Goal: Transaction & Acquisition: Purchase product/service

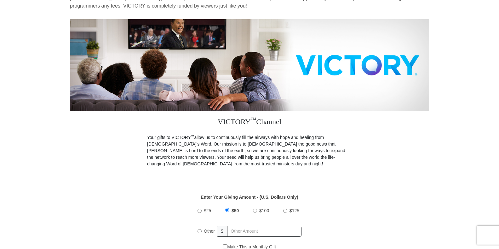
scroll to position [189, 0]
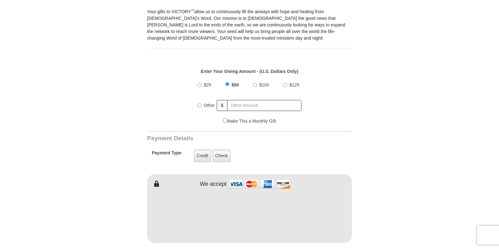
click at [256, 83] on input "$100" at bounding box center [255, 85] width 4 height 4
radio input "true"
click at [202, 150] on label "Credit" at bounding box center [202, 156] width 17 height 13
click at [0, 0] on input "Credit" at bounding box center [0, 0] width 0 height 0
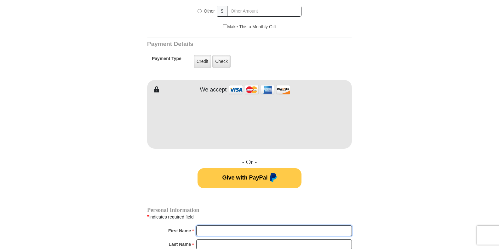
click at [237, 228] on input "First Name *" at bounding box center [273, 231] width 155 height 11
type input "[PERSON_NAME]"
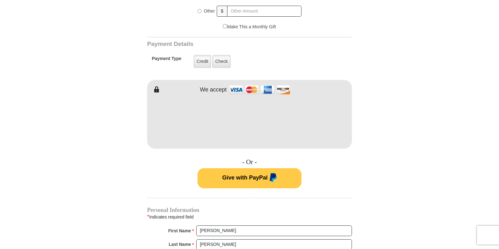
type input "[EMAIL_ADDRESS][DOMAIN_NAME]"
type input "po box 93"
type input "[PERSON_NAME],[GEOGRAPHIC_DATA]"
select select "MO"
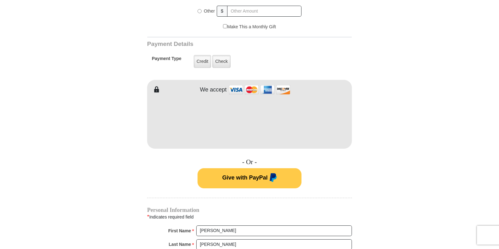
type input "63956"
type input "5738564893"
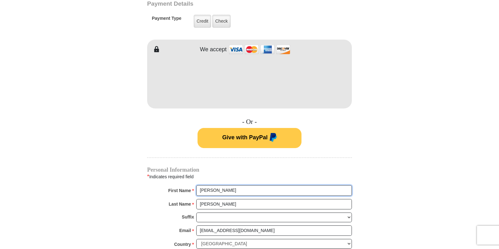
scroll to position [378, 0]
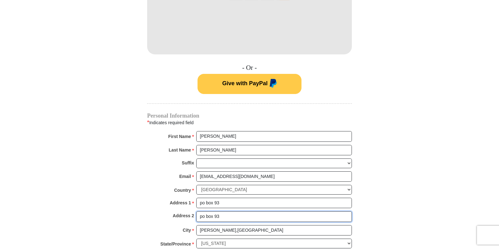
click at [224, 212] on input "po box 93" at bounding box center [273, 217] width 155 height 11
type input "p"
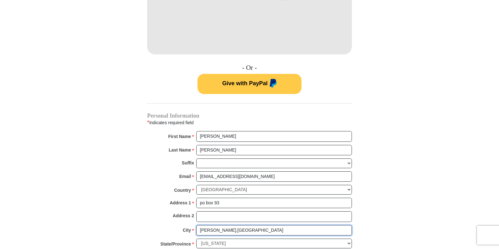
click at [236, 225] on input "[PERSON_NAME],[GEOGRAPHIC_DATA]" at bounding box center [273, 230] width 155 height 11
type input "[PERSON_NAME]"
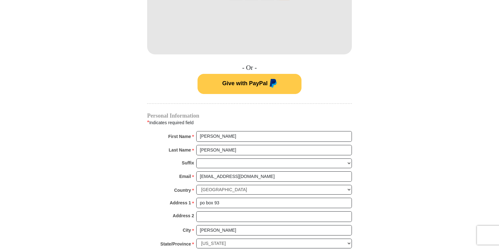
click at [408, 175] on form "VICTORY Channel Online Giving VICTORY Channel is a worldwide, on-air television…" at bounding box center [249, 19] width 359 height 753
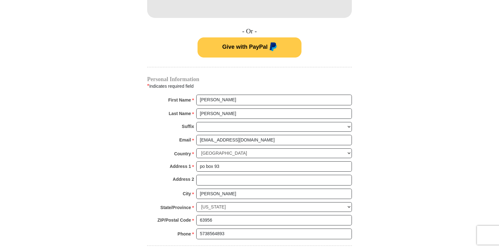
scroll to position [504, 0]
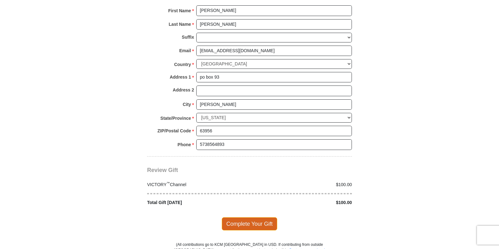
click at [238, 217] on span "Complete Your Gift" at bounding box center [250, 223] width 56 height 13
